Goal: Feedback & Contribution: Submit feedback/report problem

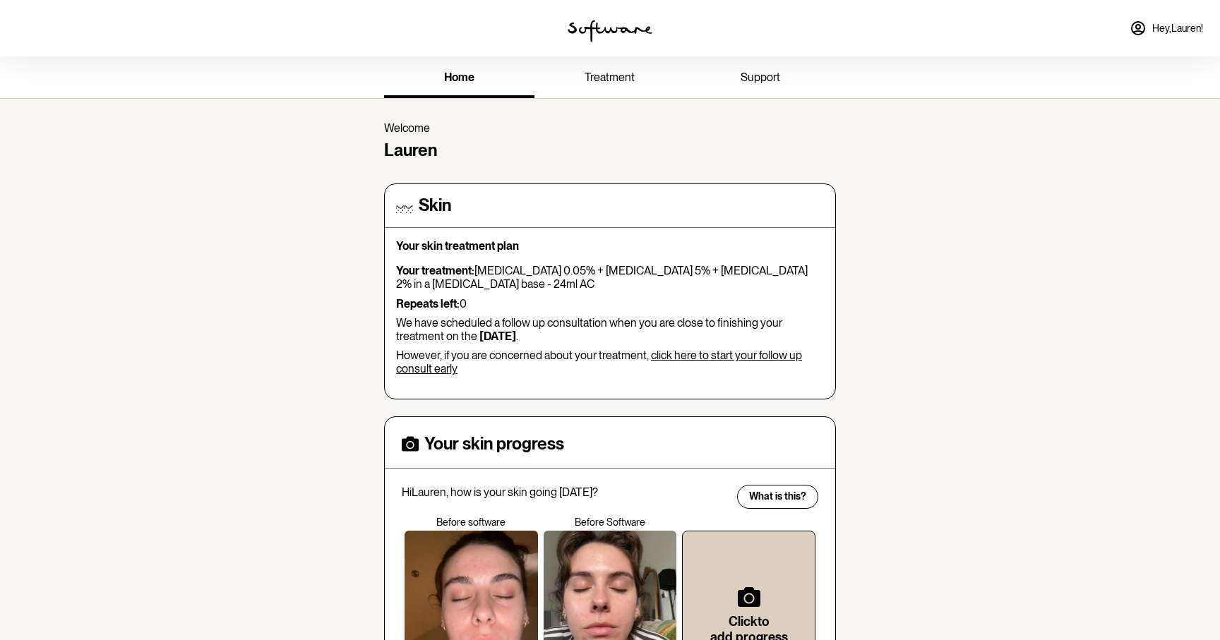
click at [613, 88] on link "treatment" at bounding box center [609, 78] width 150 height 39
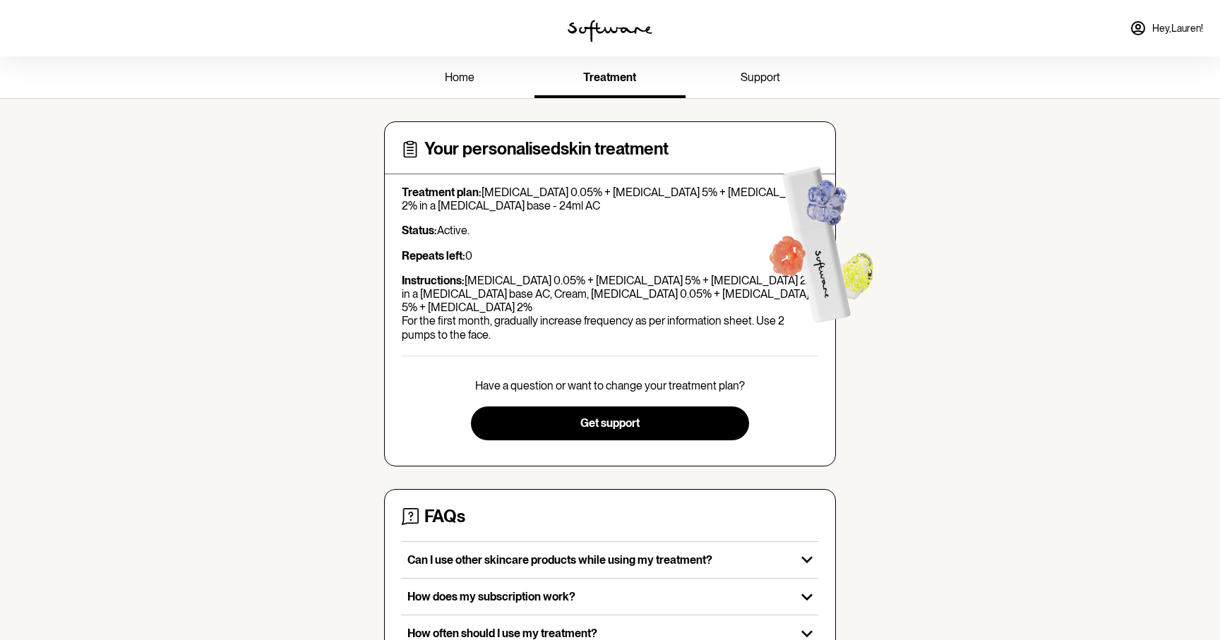
click at [1146, 37] on link "Hey, [PERSON_NAME] !" at bounding box center [1166, 28] width 90 height 34
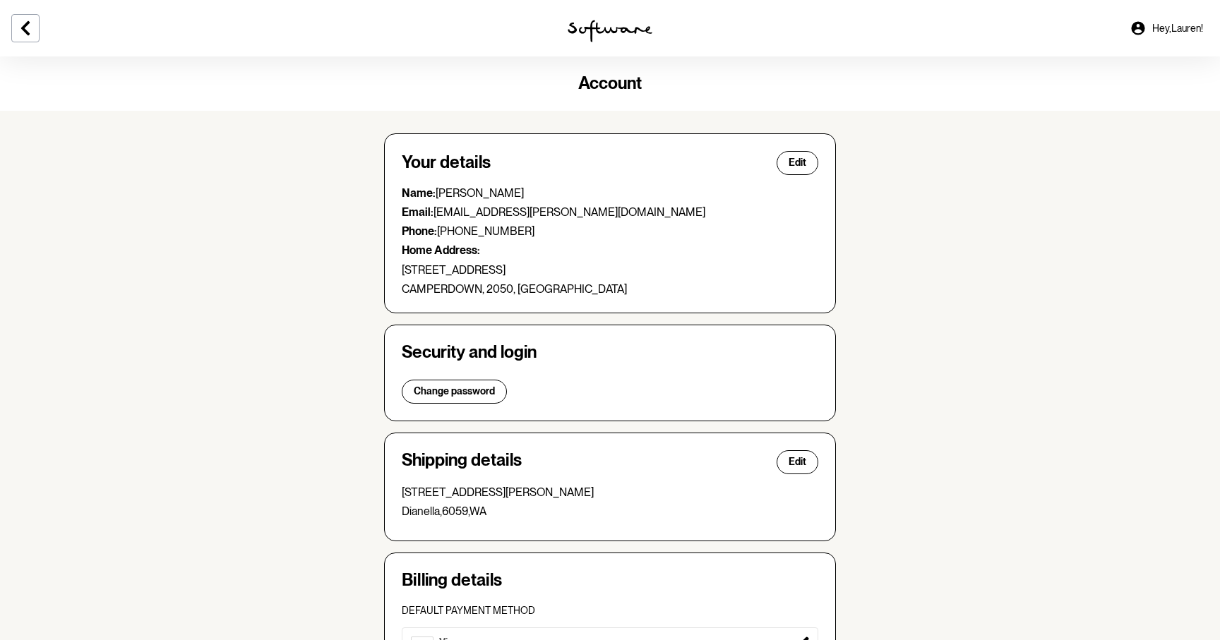
click at [1146, 37] on link "Hey, [PERSON_NAME] !" at bounding box center [1166, 28] width 90 height 34
click at [22, 41] on button at bounding box center [25, 28] width 28 height 28
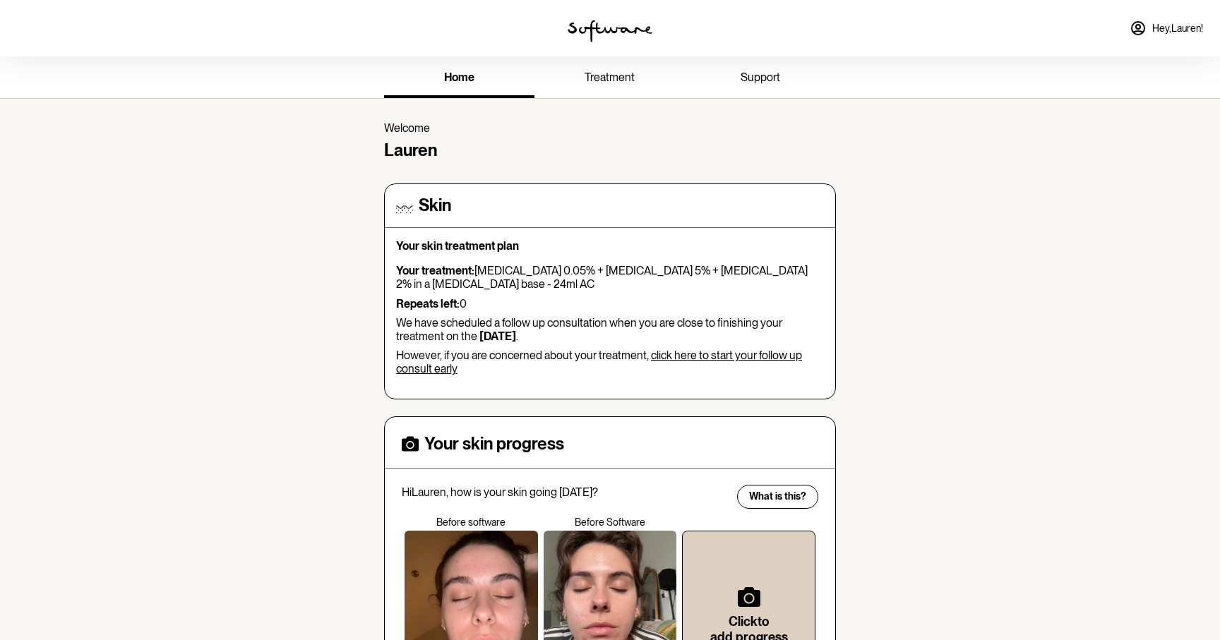
click at [772, 77] on span "support" at bounding box center [760, 77] width 40 height 13
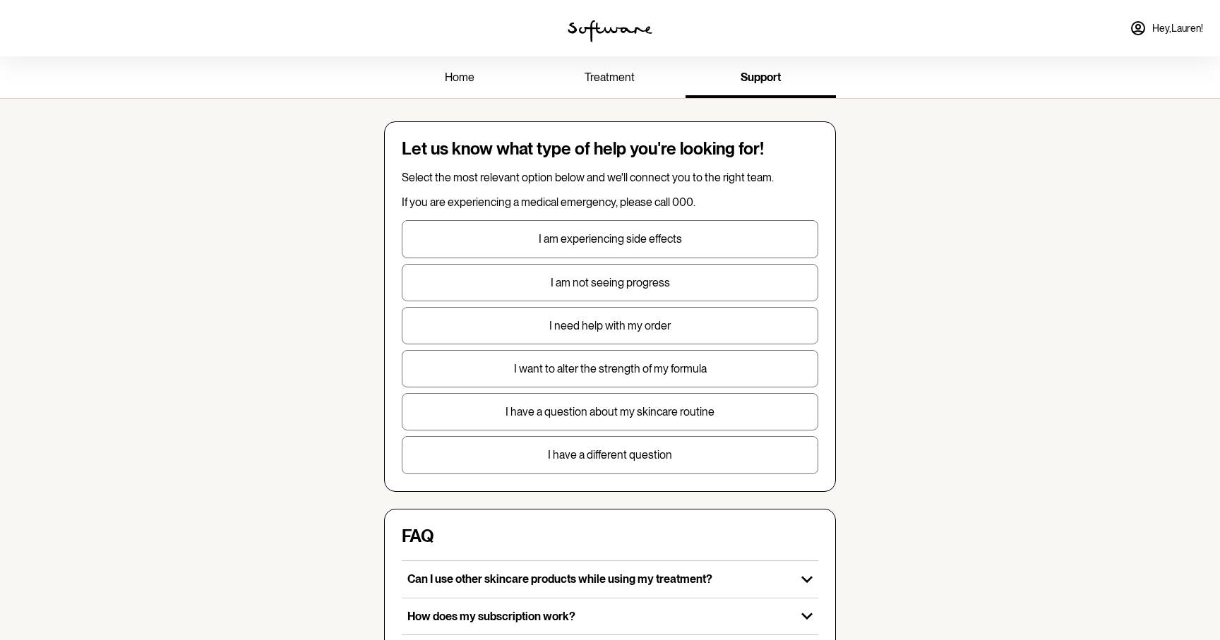
click at [1148, 32] on link "Hey, [PERSON_NAME] !" at bounding box center [1166, 28] width 90 height 34
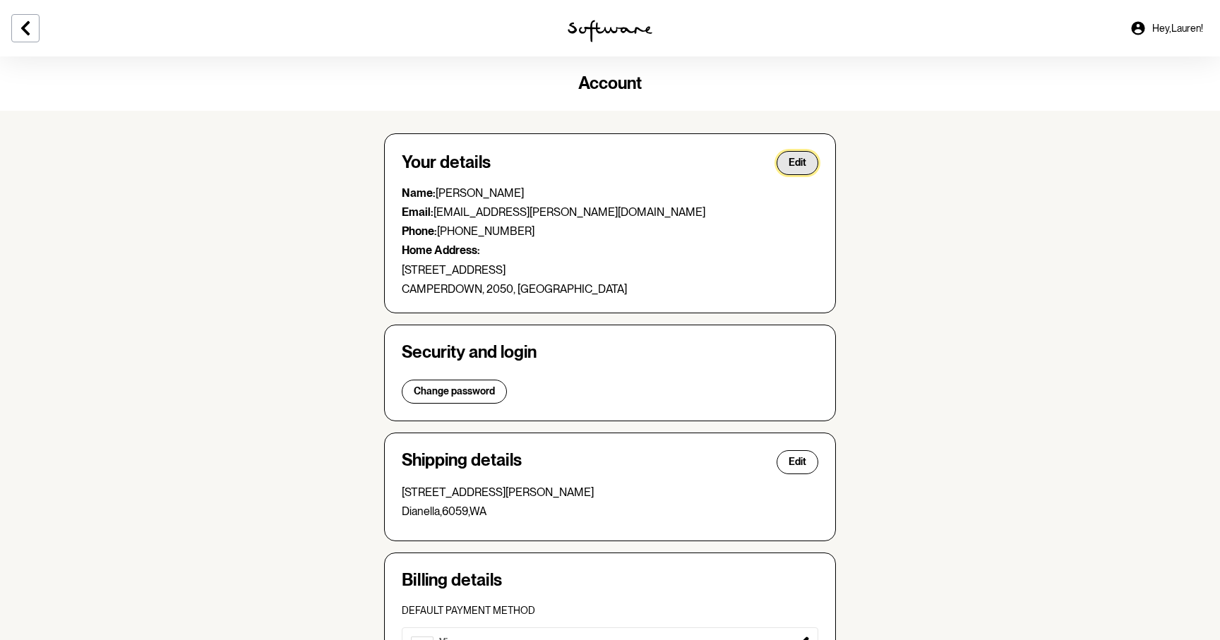
click at [787, 169] on button "Edit" at bounding box center [797, 163] width 42 height 24
select select "[GEOGRAPHIC_DATA]"
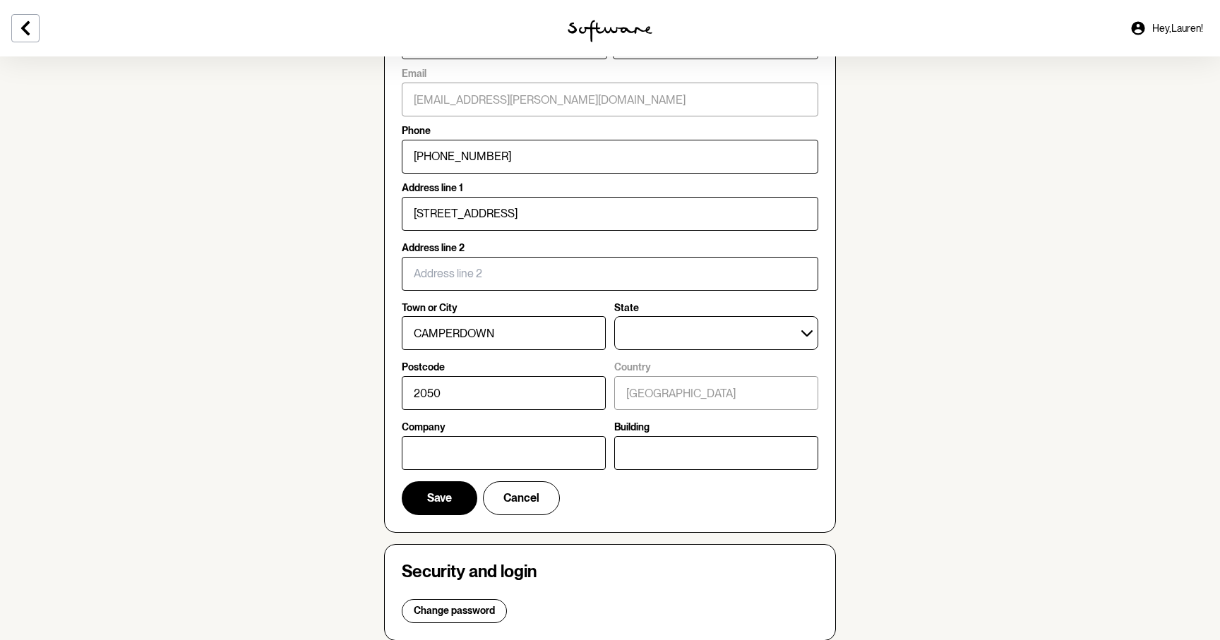
scroll to position [176, 0]
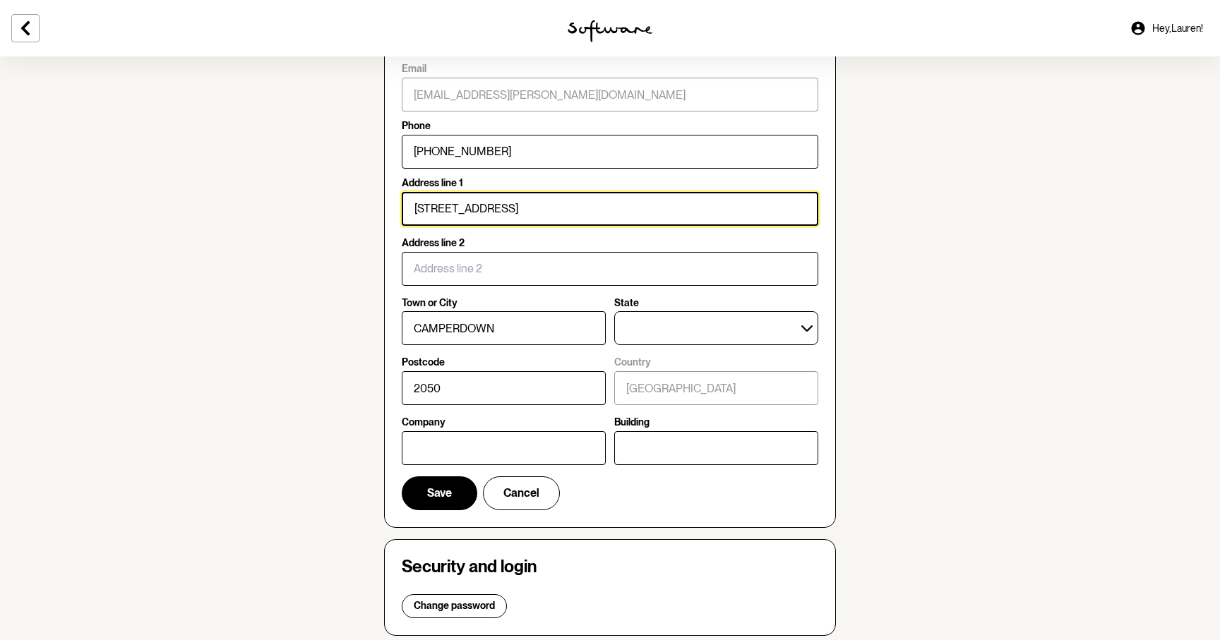
drag, startPoint x: 510, startPoint y: 211, endPoint x: 356, endPoint y: 202, distance: 154.9
click at [356, 203] on section "Account Your details First name [PERSON_NAME] Last name [PERSON_NAME] Email [PE…" at bounding box center [610, 476] width 1220 height 1193
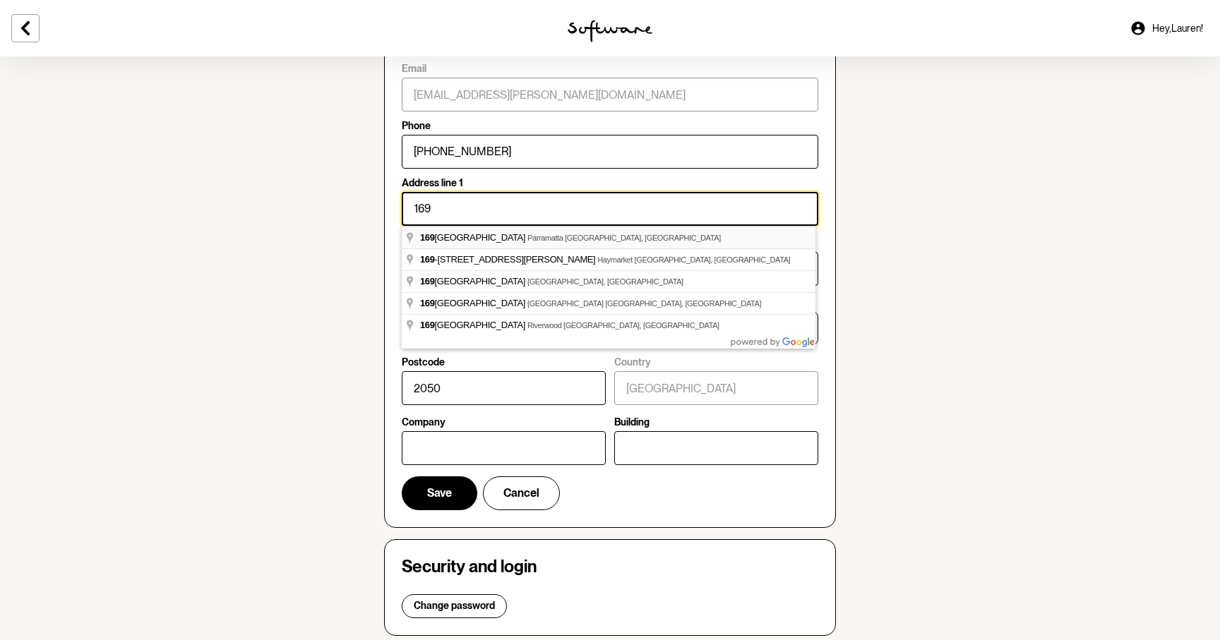
type input "[STREET_ADDRESS][PERSON_NAME]"
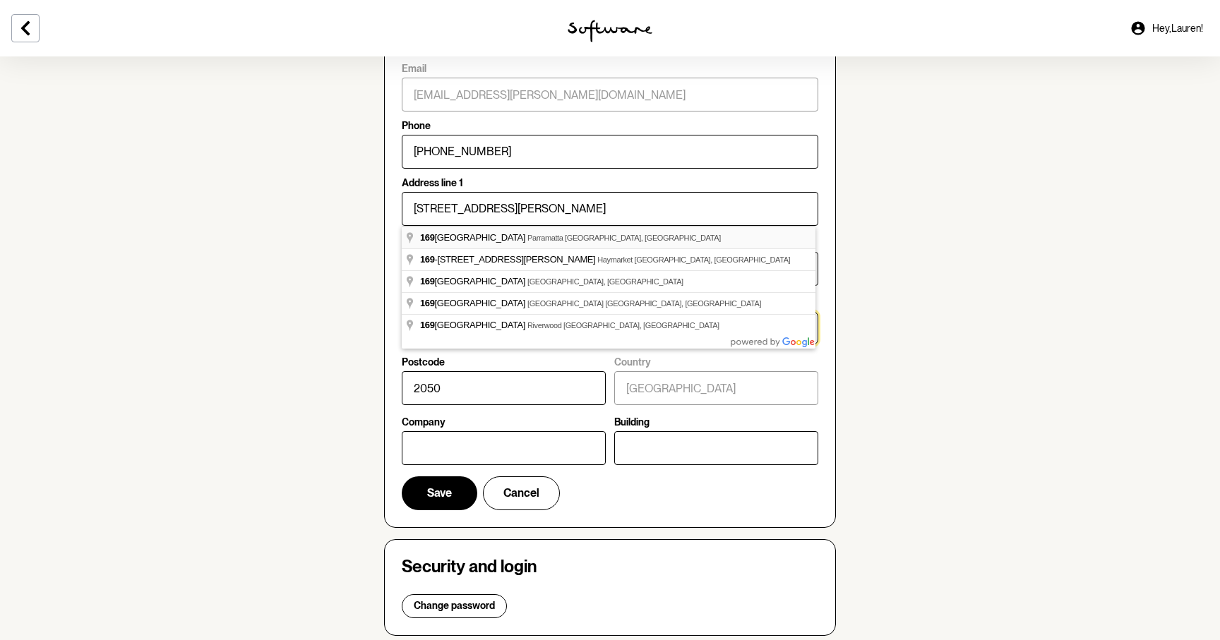
select select "WA"
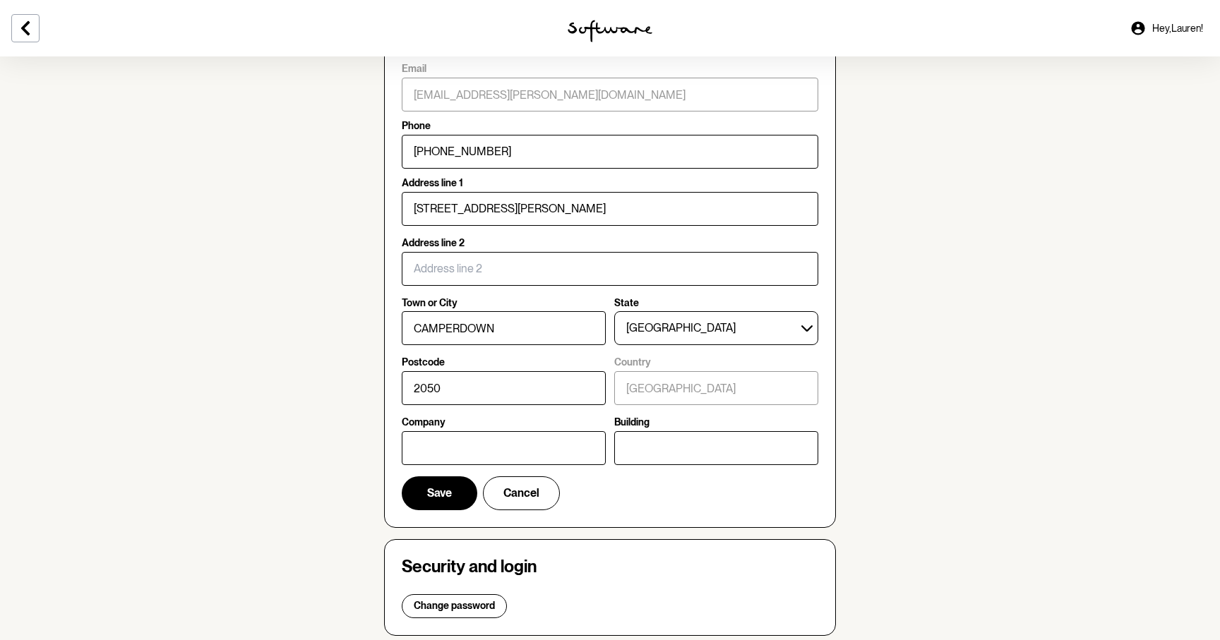
type input "[STREET_ADDRESS][PERSON_NAME]"
type input "Dianella"
type input "6059"
click at [440, 487] on span "Save" at bounding box center [439, 492] width 25 height 13
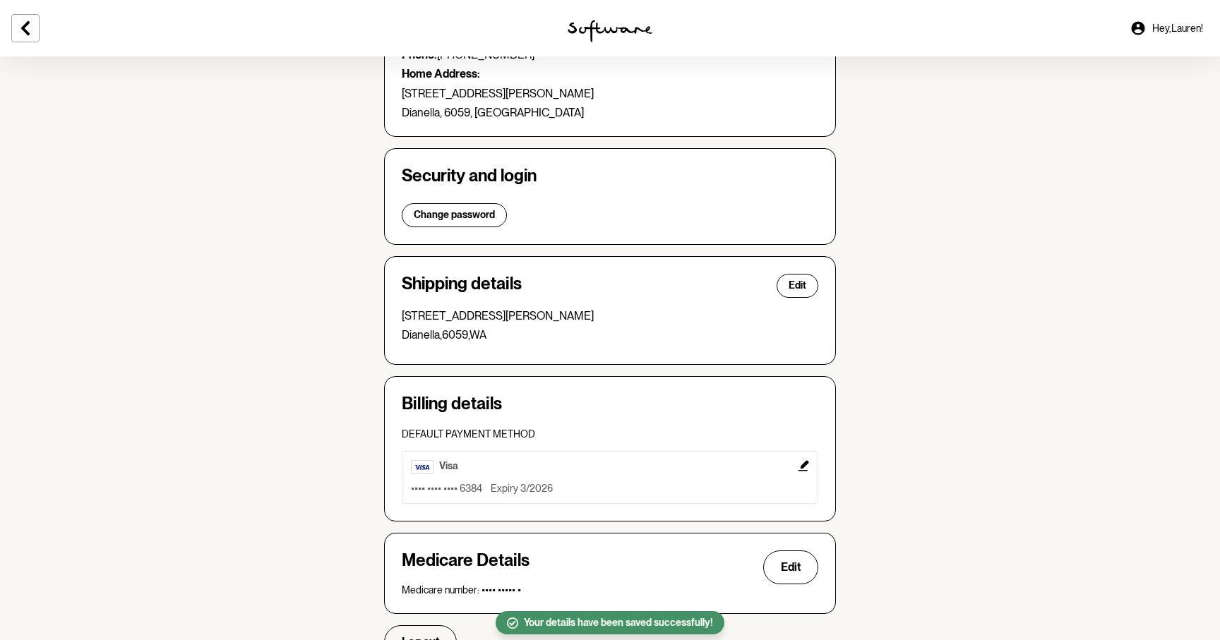
scroll to position [0, 0]
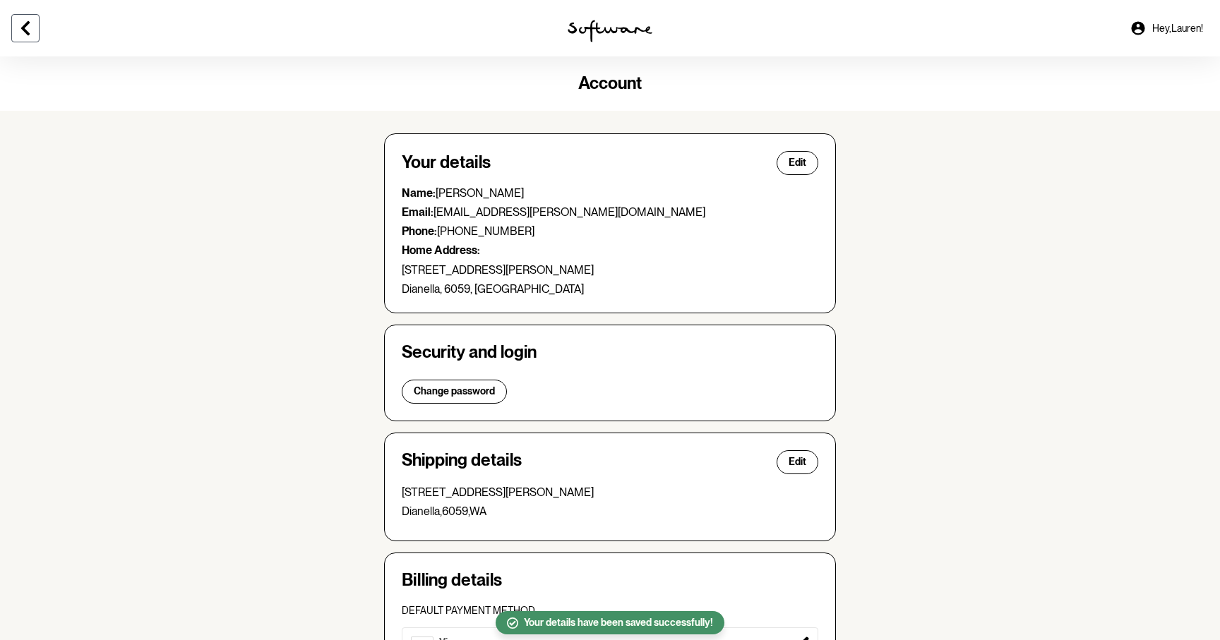
click at [28, 30] on icon at bounding box center [25, 28] width 17 height 17
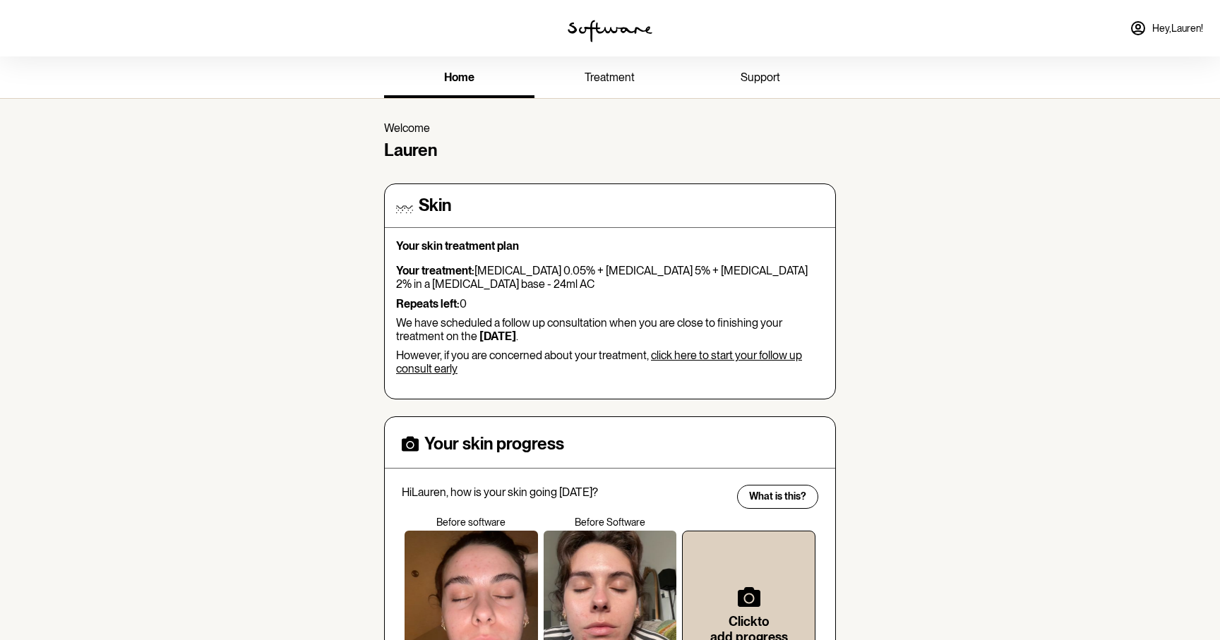
click at [748, 82] on span "support" at bounding box center [760, 77] width 40 height 13
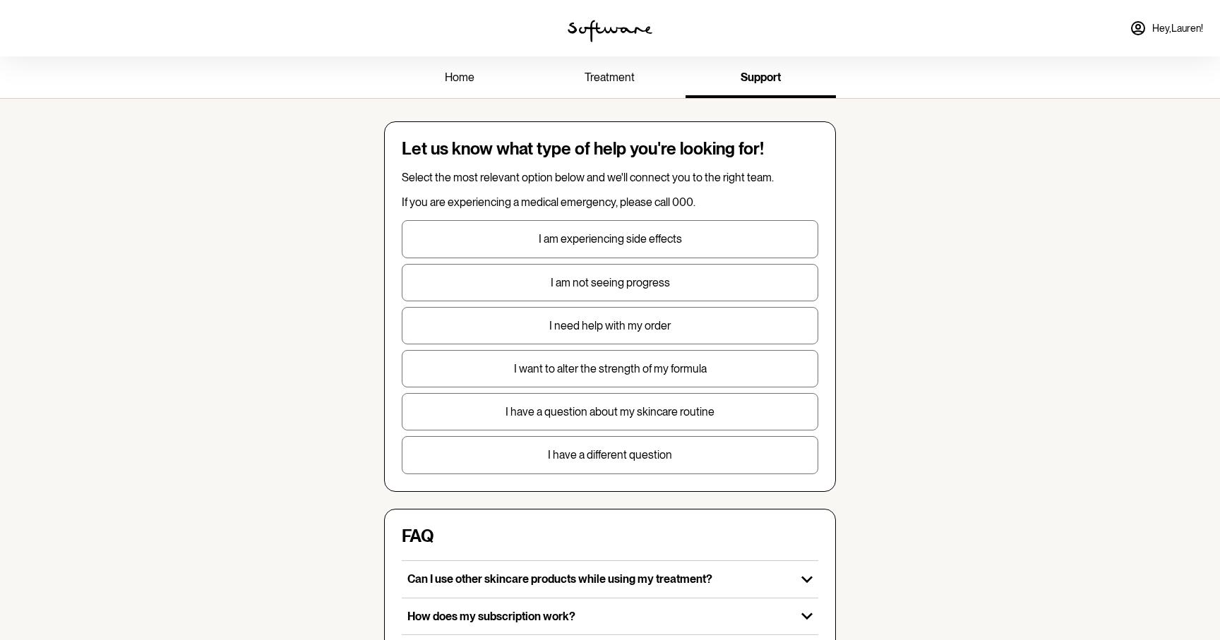
click at [671, 334] on button "I need help with my order" at bounding box center [610, 325] width 416 height 37
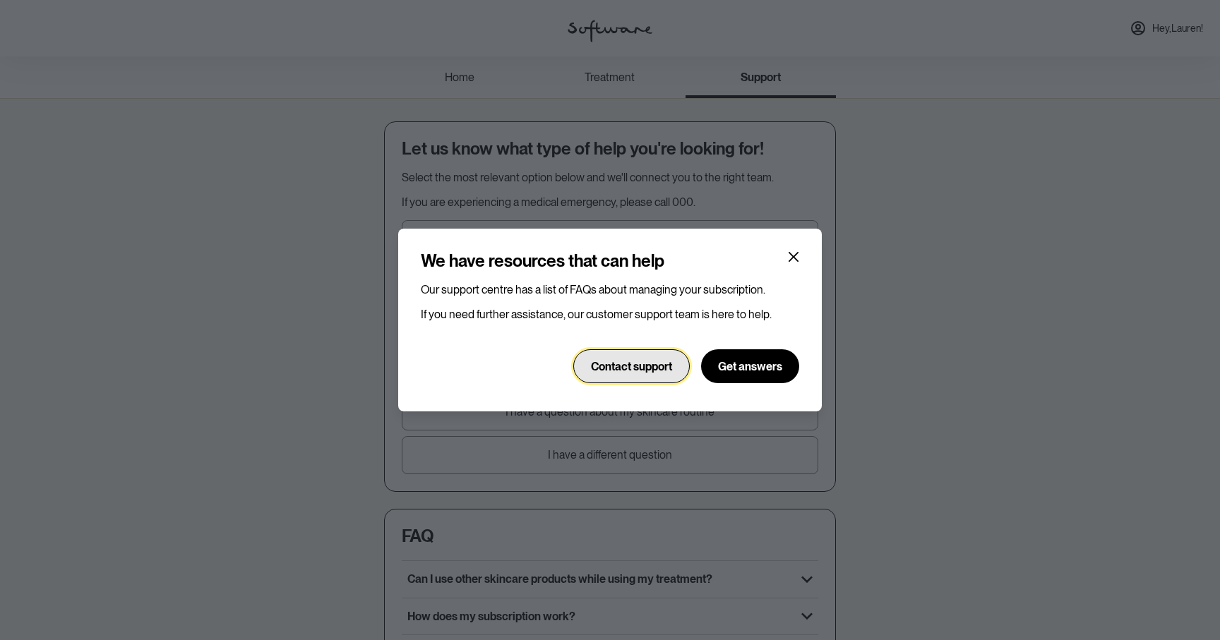
click at [656, 373] on button "Contact support" at bounding box center [631, 366] width 116 height 34
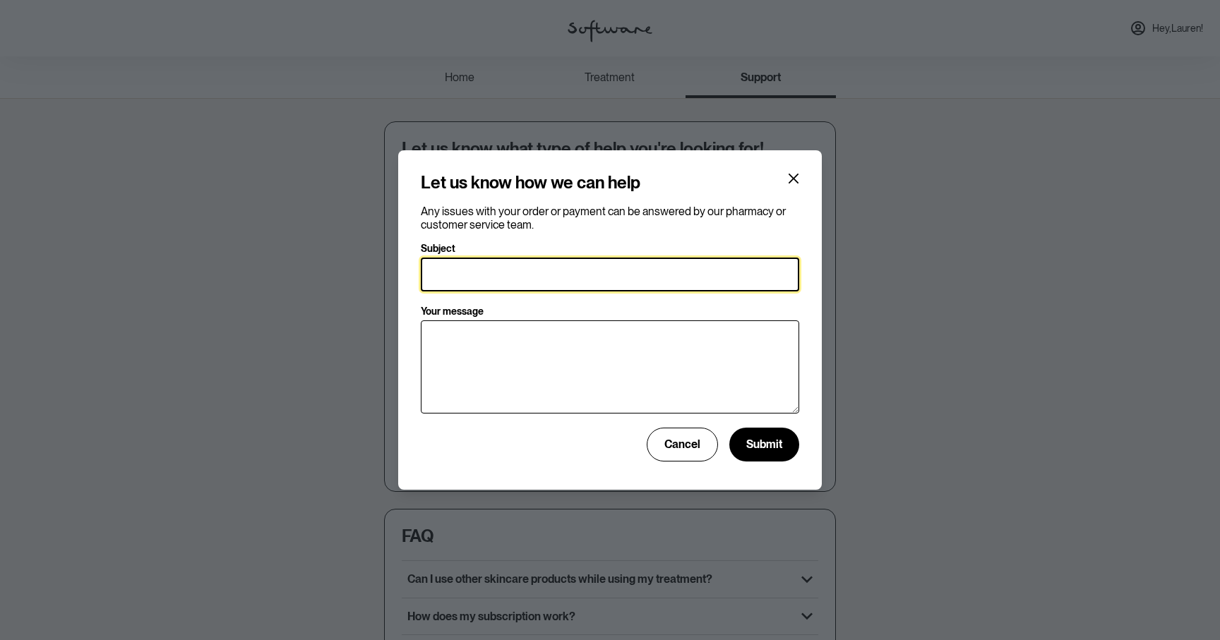
click at [609, 274] on input "Subject" at bounding box center [610, 275] width 378 height 34
click at [640, 261] on input "Subject" at bounding box center [610, 275] width 378 height 34
click at [609, 270] on input "Subject" at bounding box center [610, 275] width 378 height 34
click at [629, 271] on input "Order automatically sent and to wrong adress" at bounding box center [610, 275] width 378 height 34
type input "Order automatically sent and to wrong address"
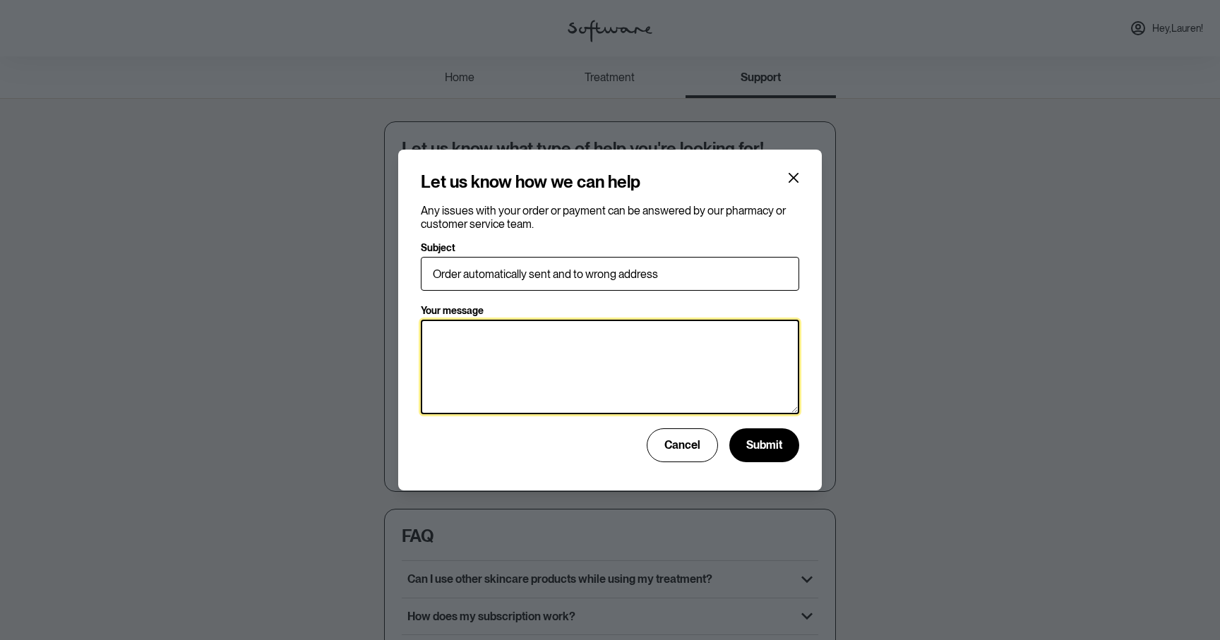
click at [606, 359] on textarea "Your message" at bounding box center [610, 367] width 378 height 95
paste textarea "34VKG385272401000961500"
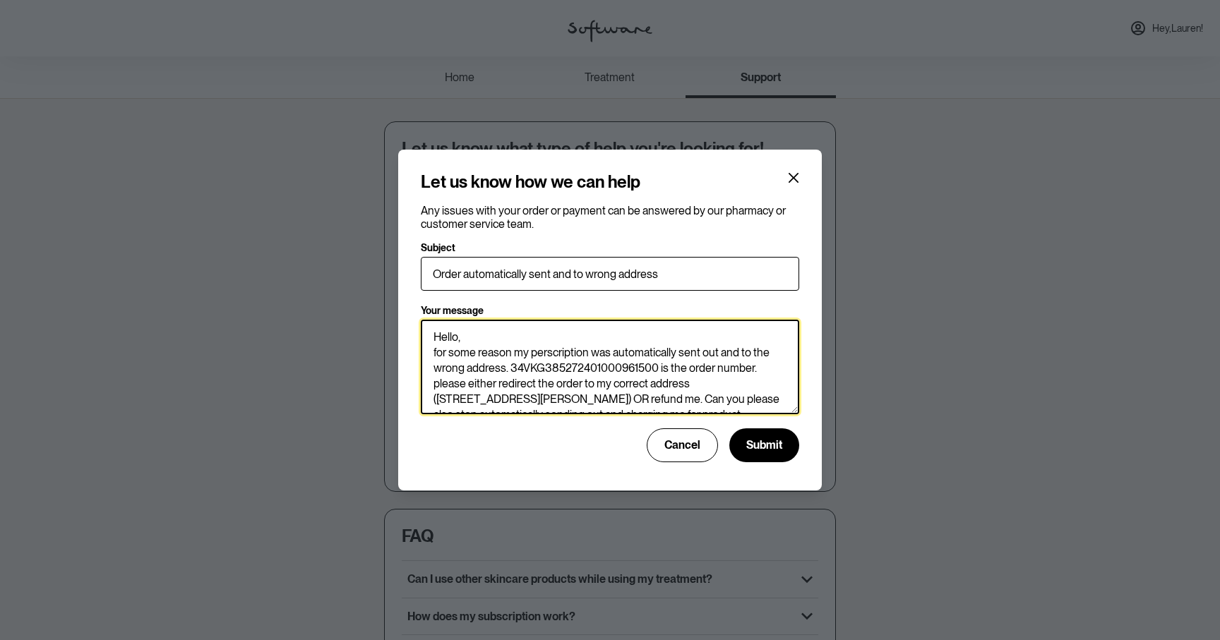
click at [575, 352] on textarea "Hello, for some reason my perscription was automatically sent out and to the wr…" at bounding box center [610, 367] width 378 height 95
click at [556, 358] on textarea "Hello, for some reason my perscription was automatically sent out and to the wr…" at bounding box center [610, 367] width 378 height 95
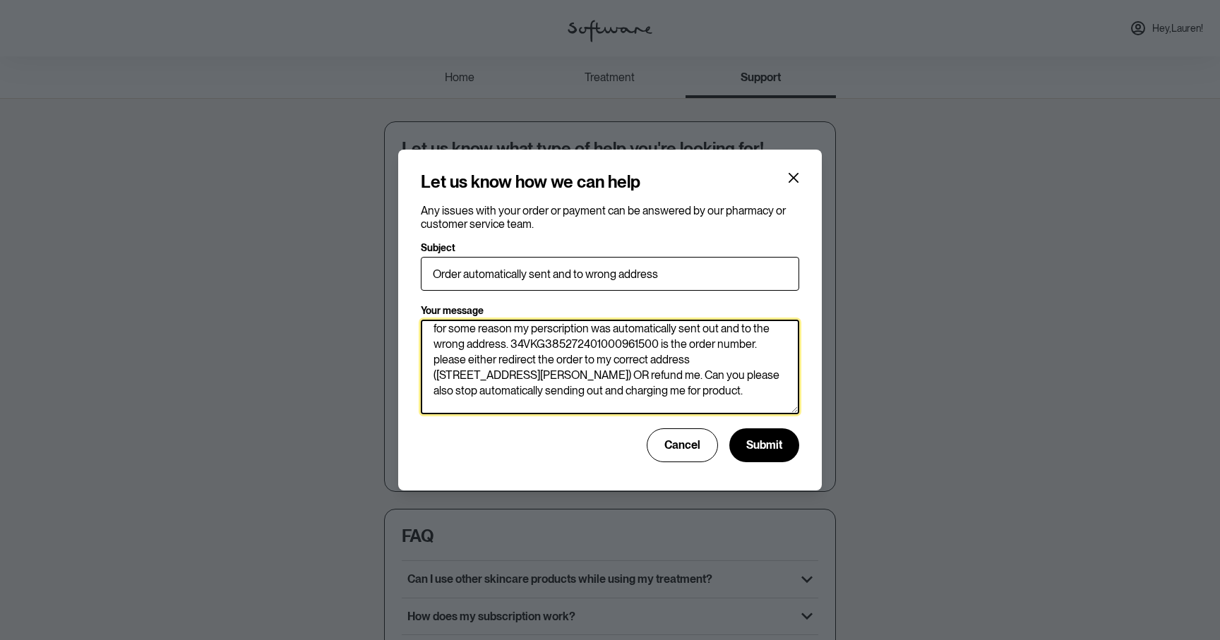
click at [665, 397] on textarea "Hello, for some reason my perscription was automatically sent out and to the wr…" at bounding box center [610, 367] width 378 height 95
click at [505, 347] on textarea "Hello, for some reason my perscription was automatically sent out and to the wr…" at bounding box center [610, 367] width 378 height 95
click at [635, 396] on textarea "Hello, for some reason my perscription was automatically sent out and to the wr…" at bounding box center [610, 367] width 378 height 95
click at [656, 398] on textarea "Hello, for some reason my perscription was automatically sent out and to the wr…" at bounding box center [610, 367] width 378 height 95
type textarea "Hello, for some reason my perscription was automatically sent out and to the wr…"
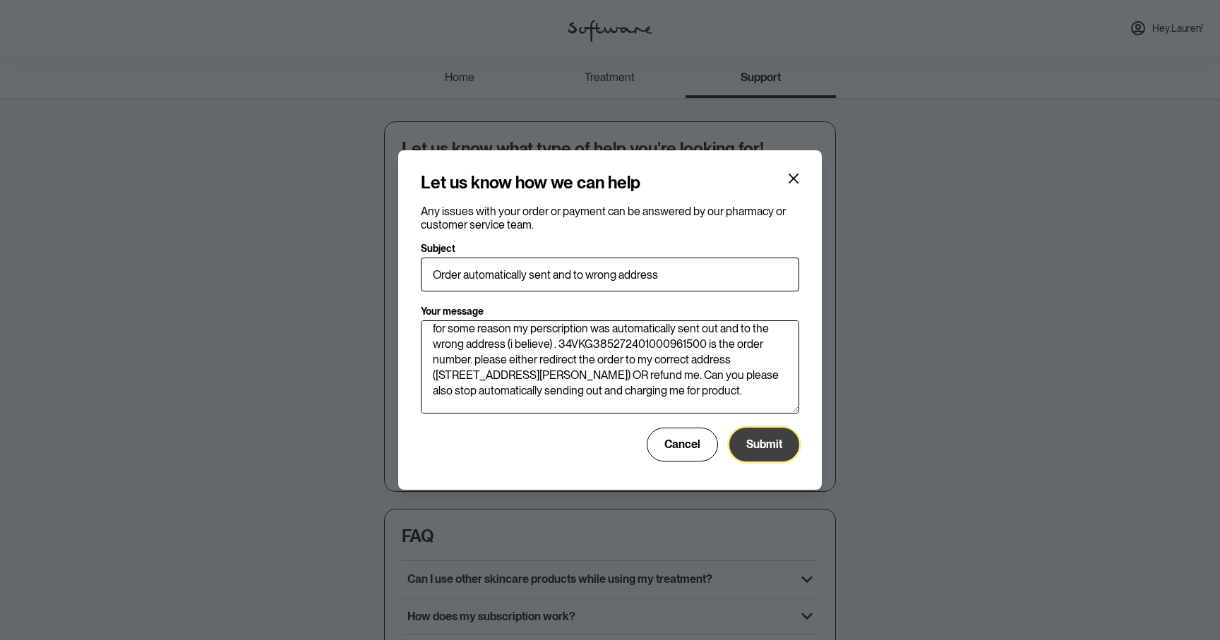
scroll to position [23, 0]
click at [769, 443] on span "Submit" at bounding box center [764, 444] width 36 height 13
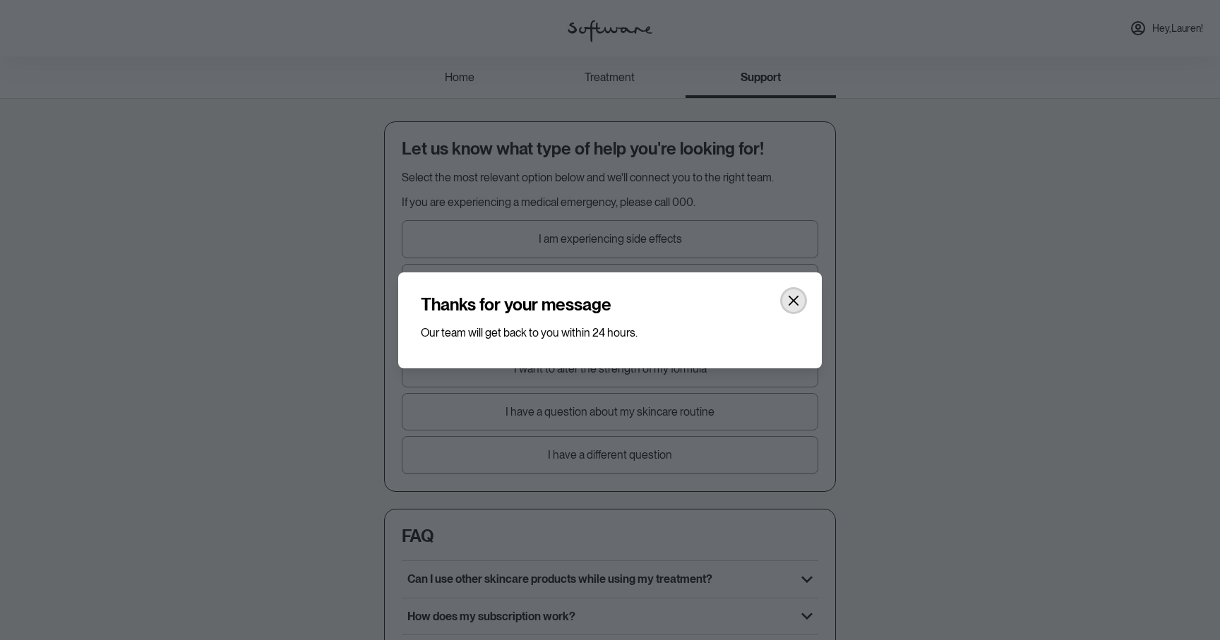
click at [799, 299] on button "Close" at bounding box center [793, 300] width 23 height 23
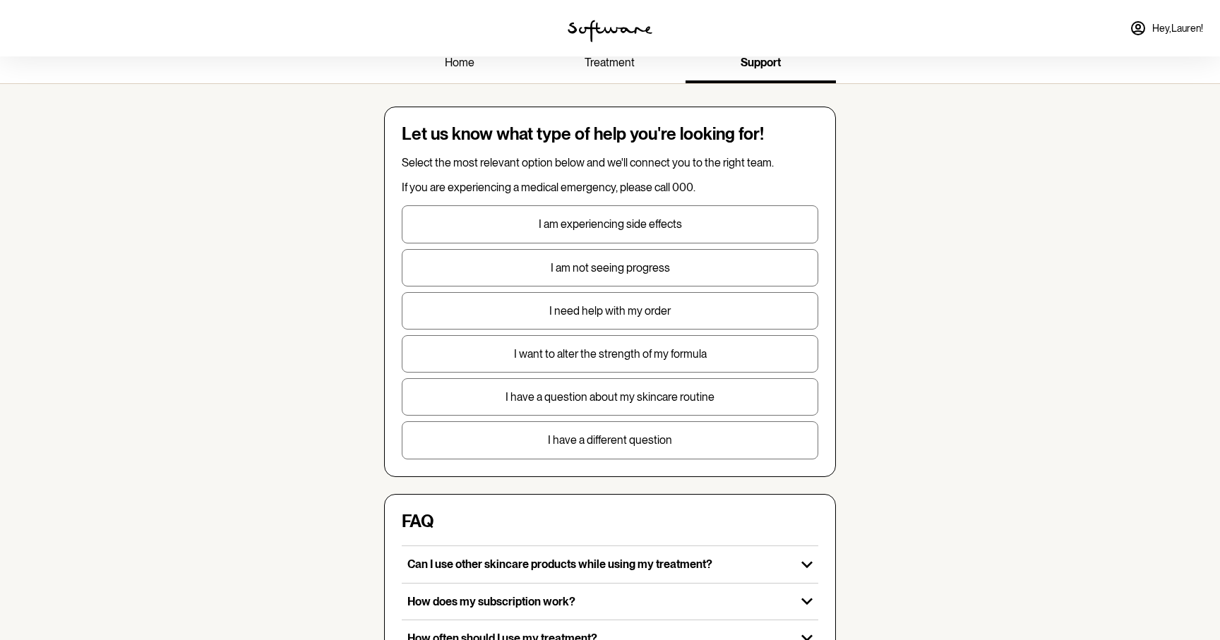
scroll to position [0, 0]
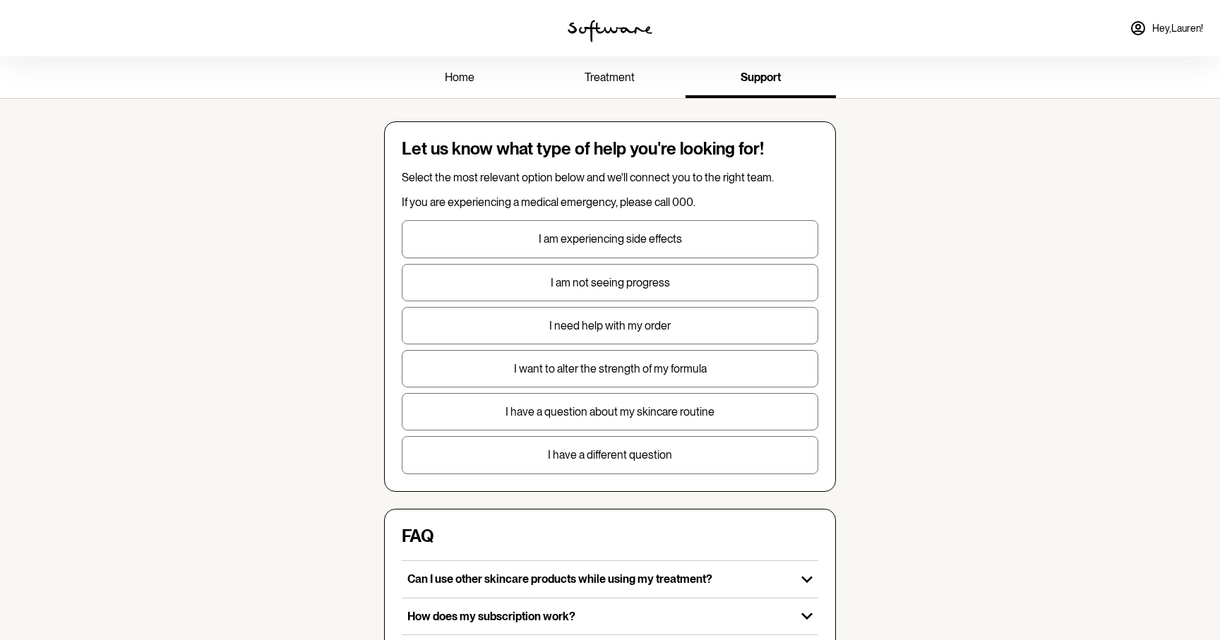
click at [1170, 28] on span "Hey, [PERSON_NAME] !" at bounding box center [1177, 29] width 51 height 12
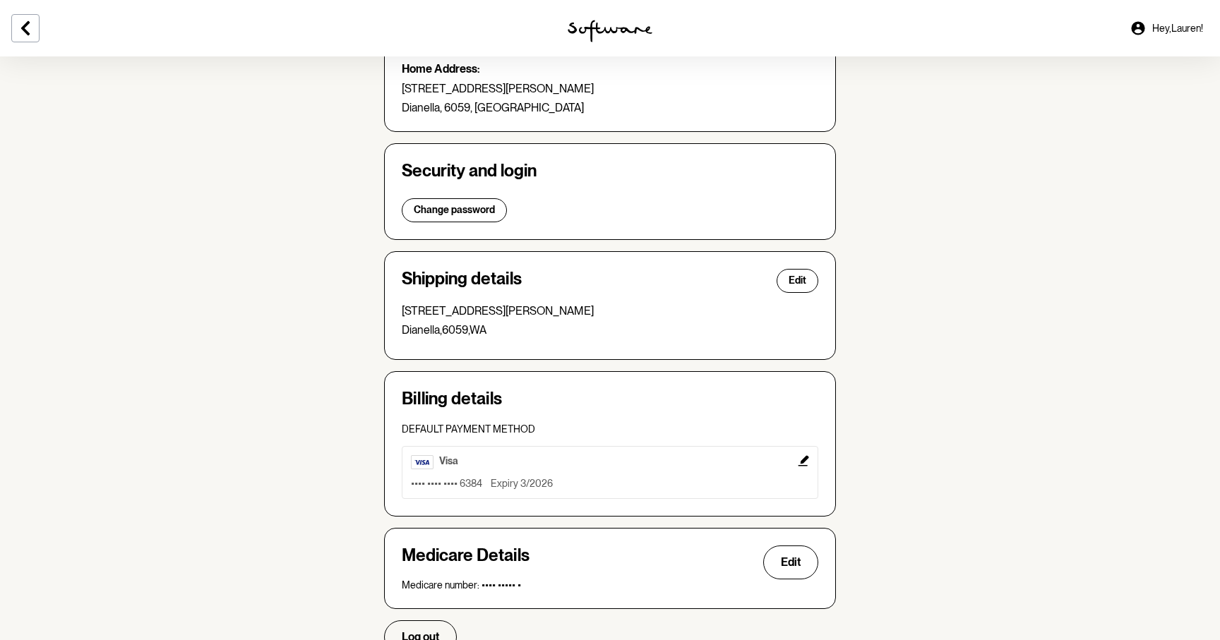
scroll to position [240, 0]
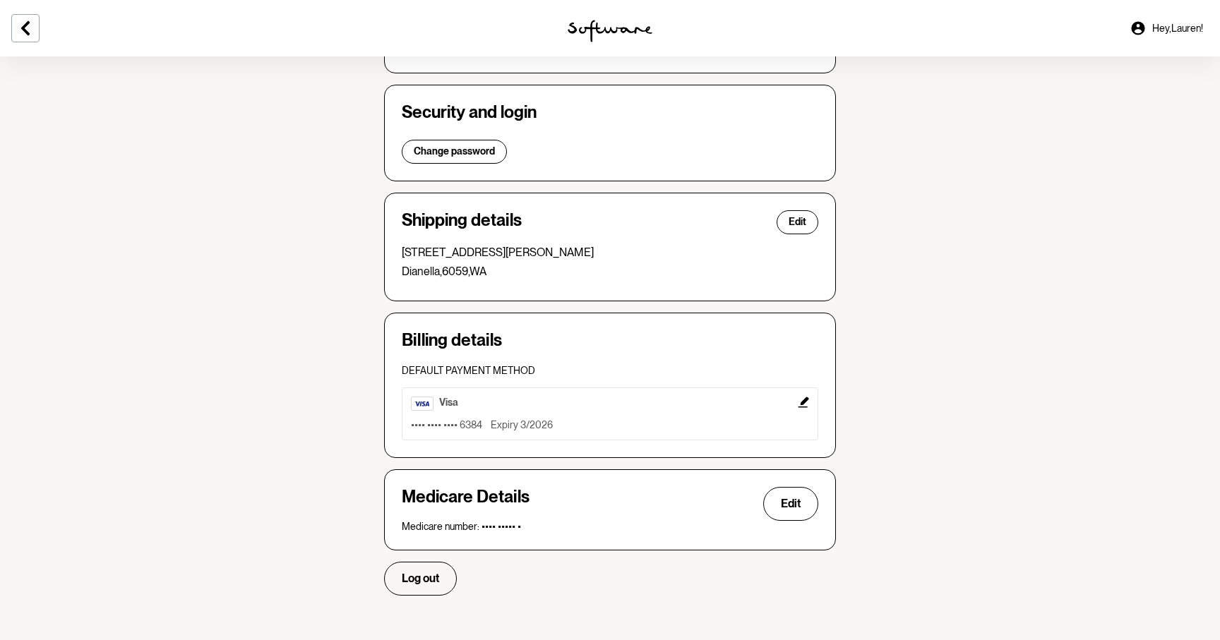
click at [805, 400] on icon "Edit" at bounding box center [803, 402] width 11 height 11
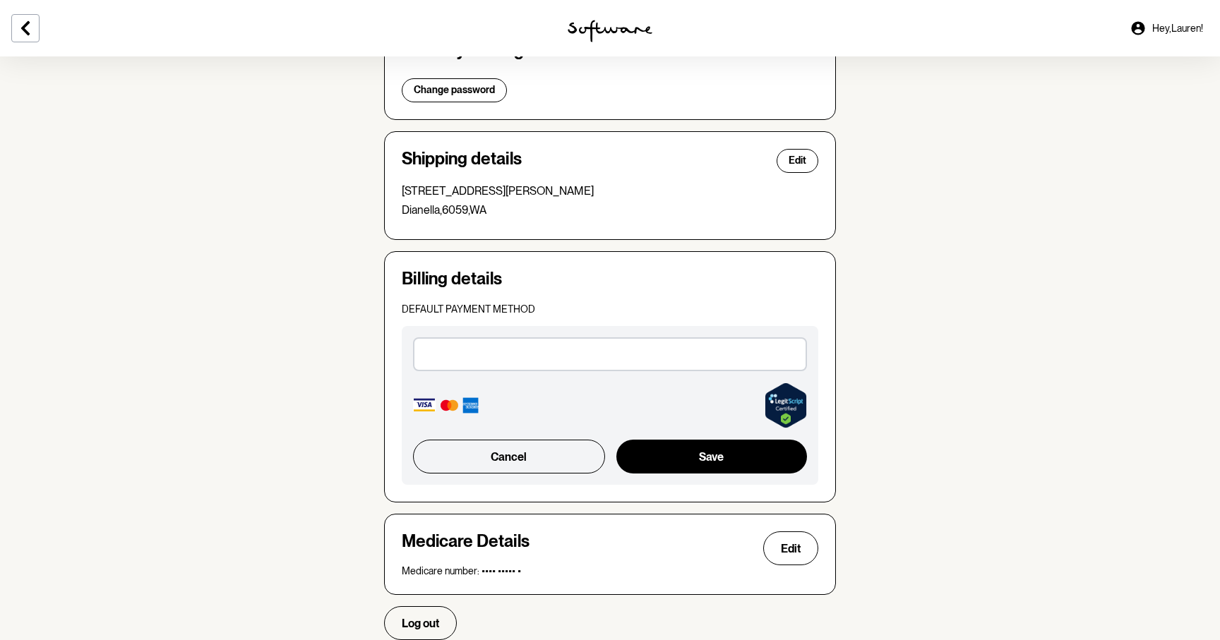
scroll to position [347, 0]
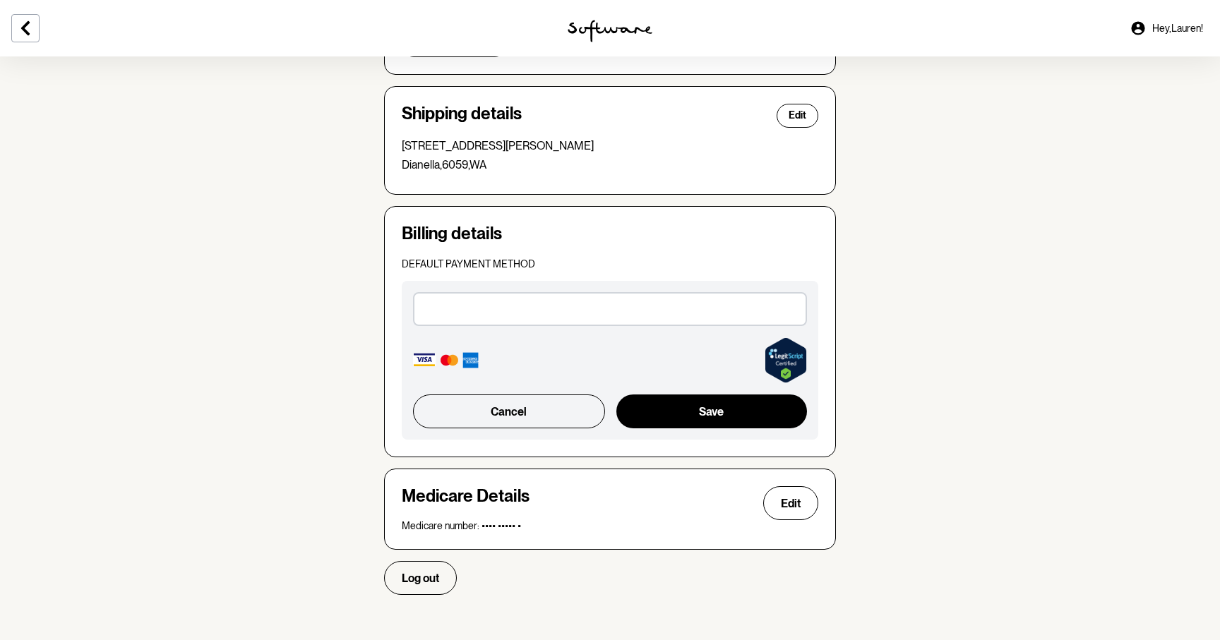
click at [923, 368] on section "Account Your details Edit Name: [PERSON_NAME] Email: [PERSON_NAME][EMAIL_ADDRES…" at bounding box center [610, 164] width 1220 height 908
